Goal: Transaction & Acquisition: Purchase product/service

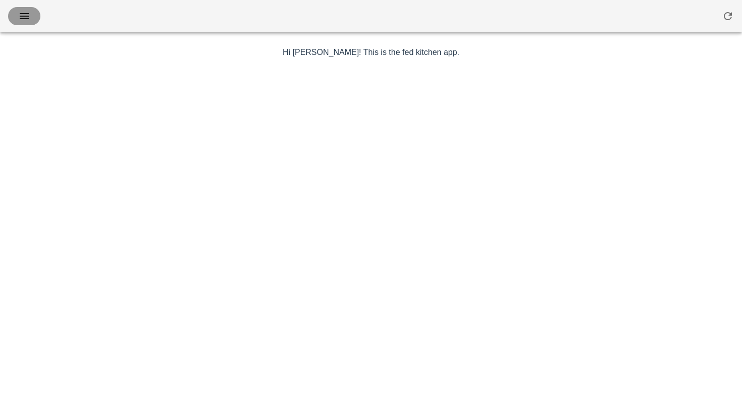
click at [26, 17] on icon "button" at bounding box center [24, 16] width 12 height 12
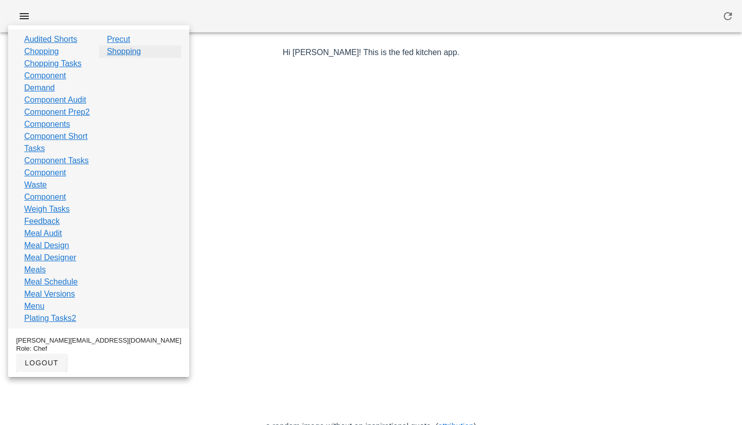
click at [127, 48] on link "Shopping" at bounding box center [124, 51] width 34 height 12
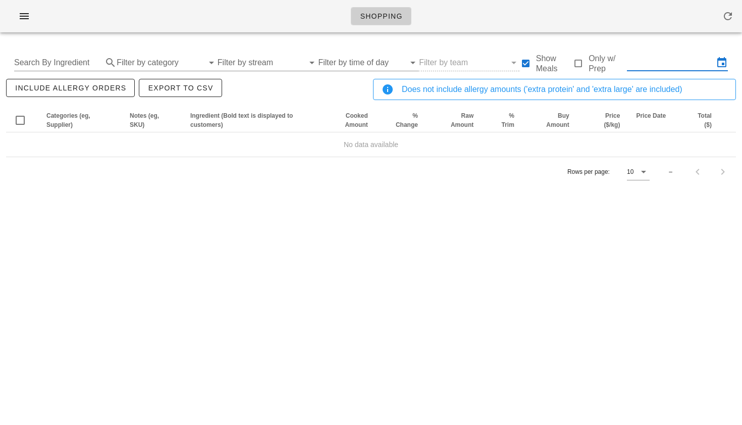
click at [641, 61] on input "text" at bounding box center [670, 63] width 87 height 16
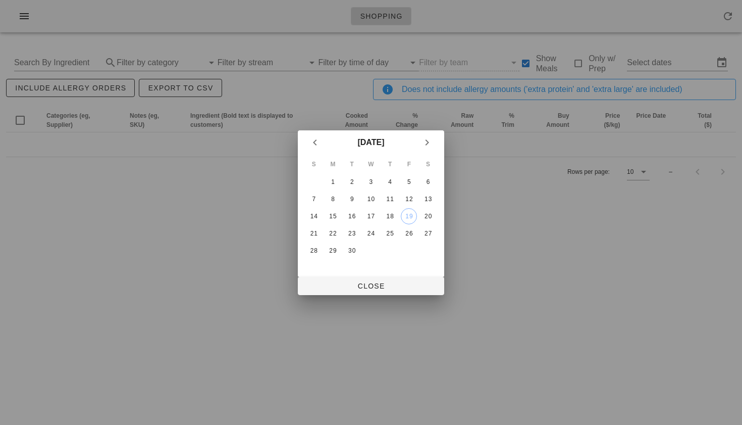
click at [436, 235] on td "27" at bounding box center [428, 233] width 18 height 16
click at [434, 234] on div "27" at bounding box center [428, 233] width 16 height 7
click at [312, 234] on div "21" at bounding box center [314, 233] width 16 height 7
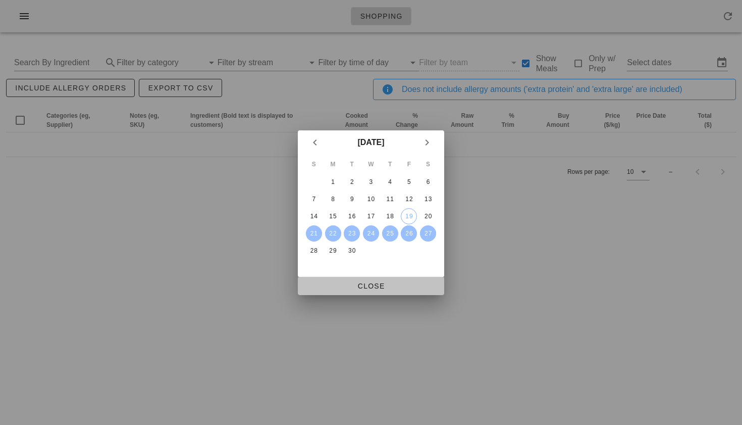
click at [360, 284] on span "Close" at bounding box center [371, 286] width 130 height 8
type input "[DATE] - [DATE]"
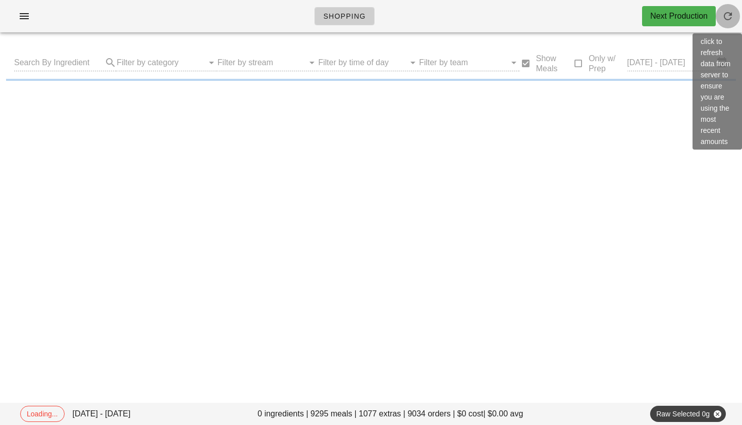
click at [725, 16] on icon "button" at bounding box center [728, 16] width 12 height 12
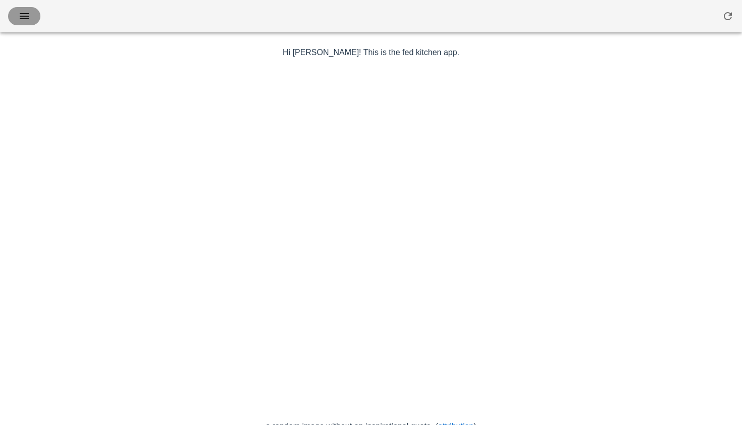
click at [30, 17] on span "button" at bounding box center [24, 16] width 16 height 12
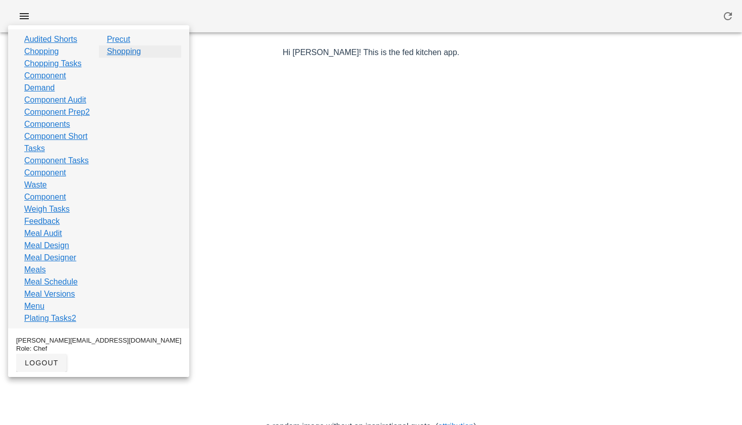
click at [128, 53] on link "Shopping" at bounding box center [124, 51] width 34 height 12
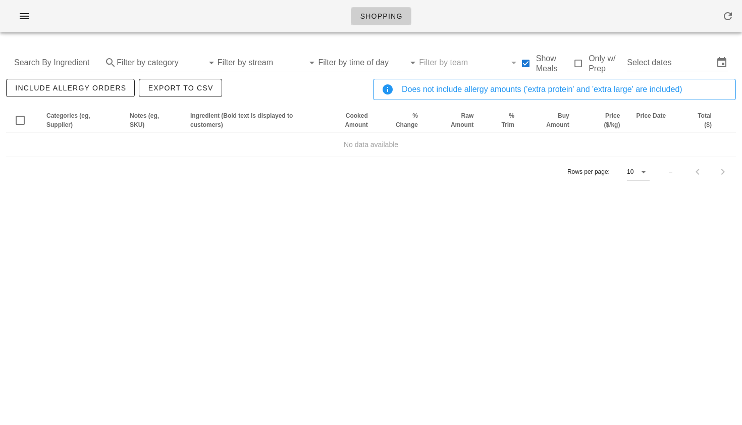
click at [675, 64] on input "Select dates" at bounding box center [670, 63] width 87 height 16
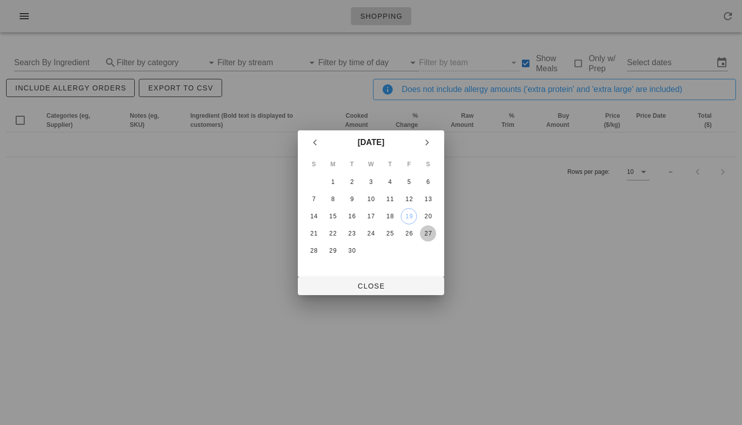
click at [432, 228] on button "27" at bounding box center [428, 233] width 16 height 16
click at [312, 232] on div "21" at bounding box center [314, 233] width 16 height 7
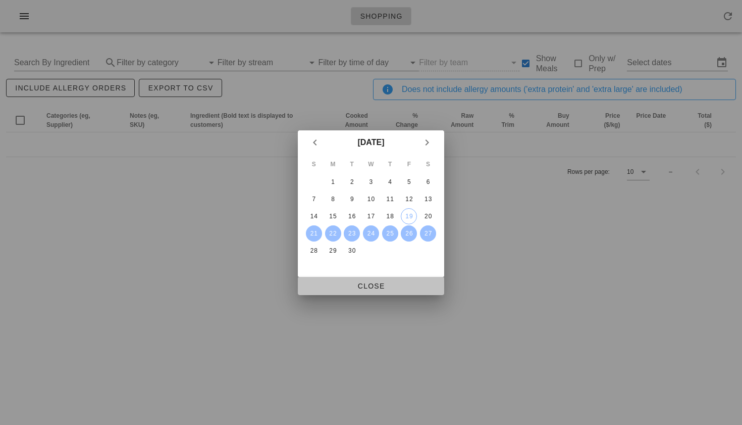
click at [376, 288] on span "Close" at bounding box center [371, 286] width 130 height 8
type input "[DATE] - [DATE]"
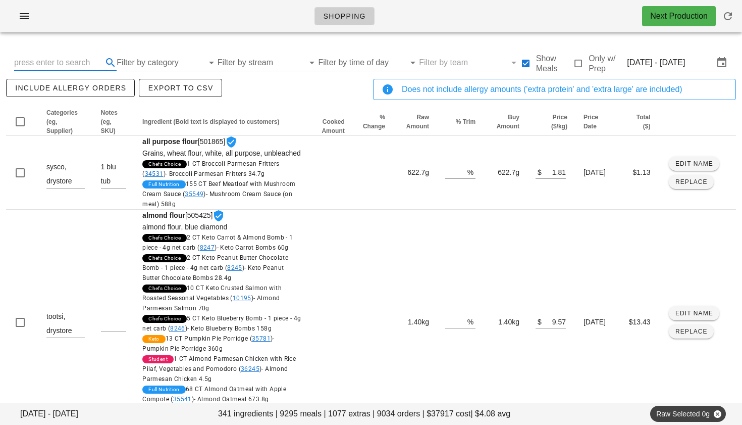
click at [71, 65] on input "text" at bounding box center [57, 63] width 86 height 16
type input "chicken"
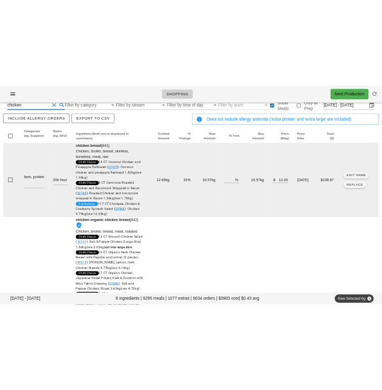
scroll to position [5, 0]
